Goal: Transaction & Acquisition: Subscribe to service/newsletter

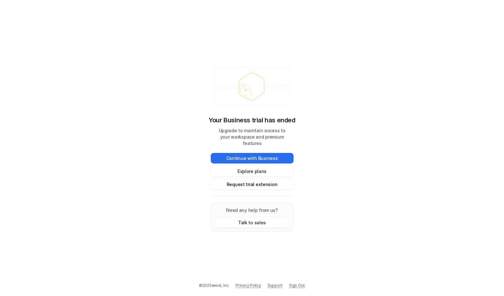
click at [255, 182] on button "Request trial extension" at bounding box center [252, 184] width 83 height 11
click at [299, 285] on link "Sign Out" at bounding box center [297, 285] width 16 height 6
click at [242, 167] on button "Explore plans" at bounding box center [252, 171] width 83 height 11
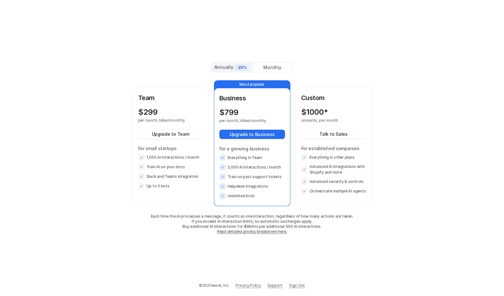
click at [172, 102] on p "Team" at bounding box center [170, 98] width 65 height 10
click at [254, 134] on button "Upgrade to Business" at bounding box center [252, 134] width 66 height 9
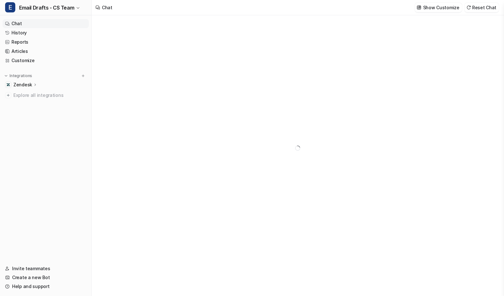
type textarea "**********"
